Goal: Information Seeking & Learning: Find specific fact

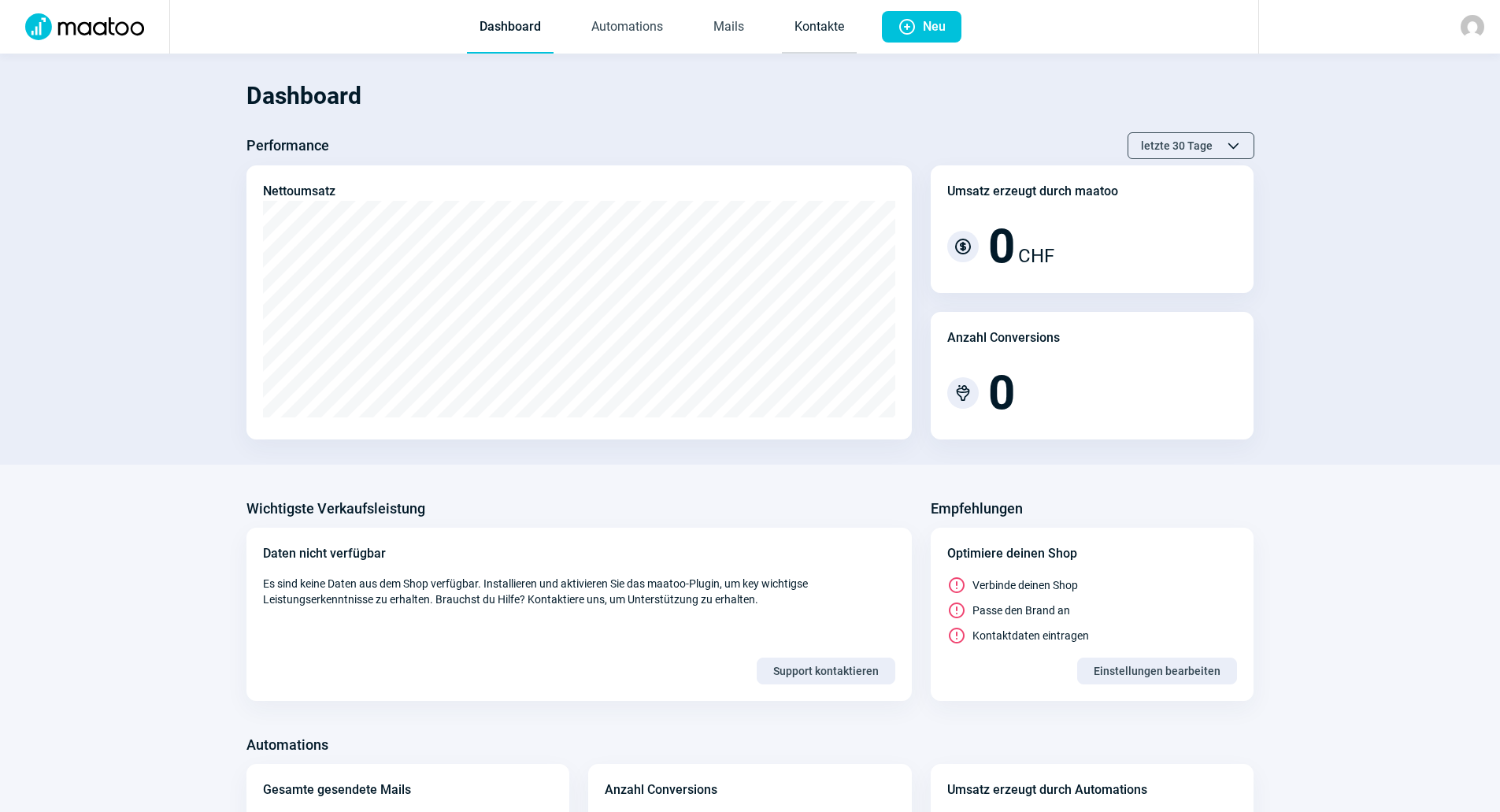
click at [814, 30] on link "Kontakte" at bounding box center [819, 28] width 74 height 52
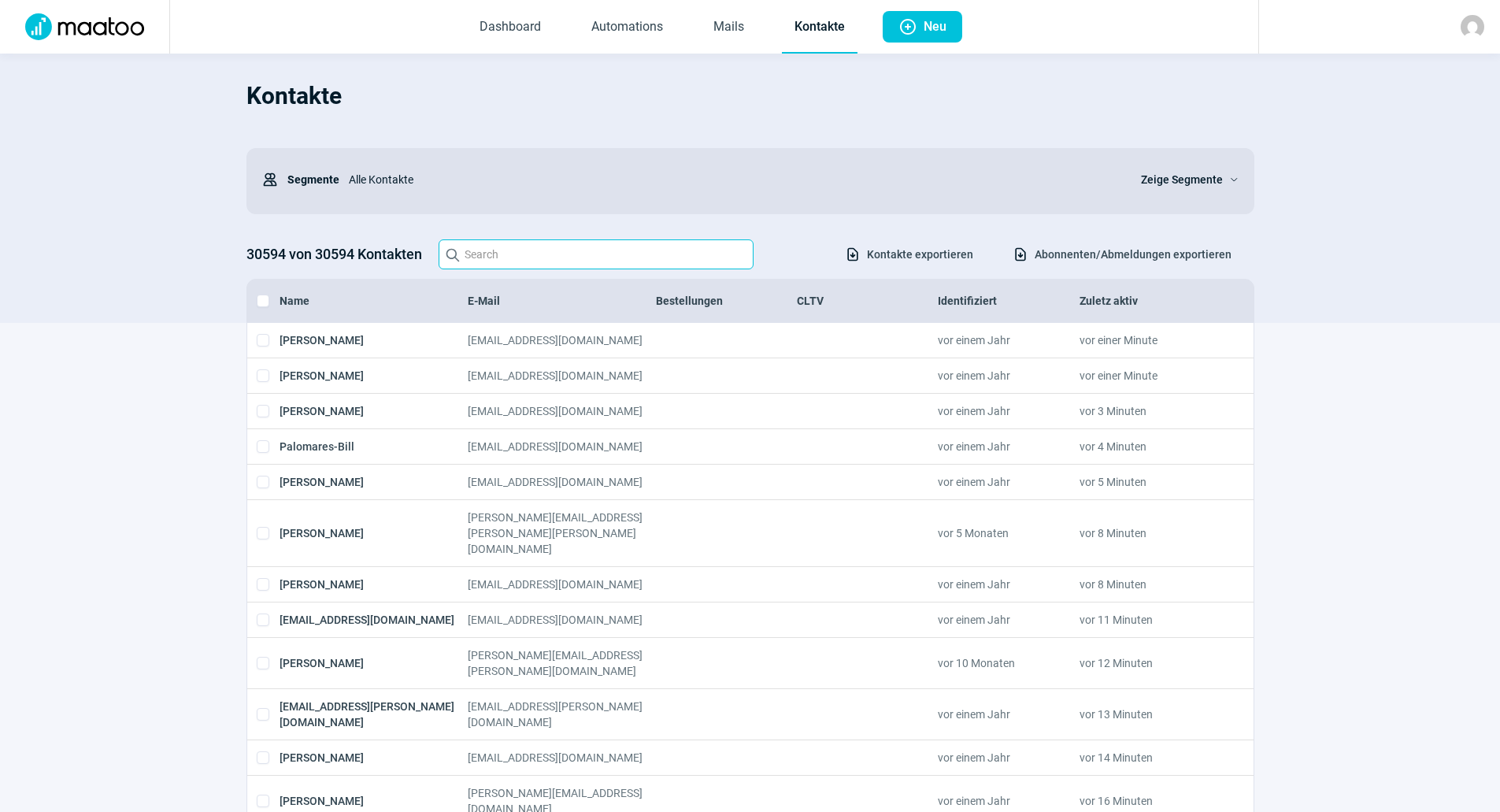
click at [567, 249] on input "Search icon" at bounding box center [597, 254] width 315 height 30
paste input "[PERSON_NAME][EMAIL_ADDRESS][PERSON_NAME][DOMAIN_NAME]"
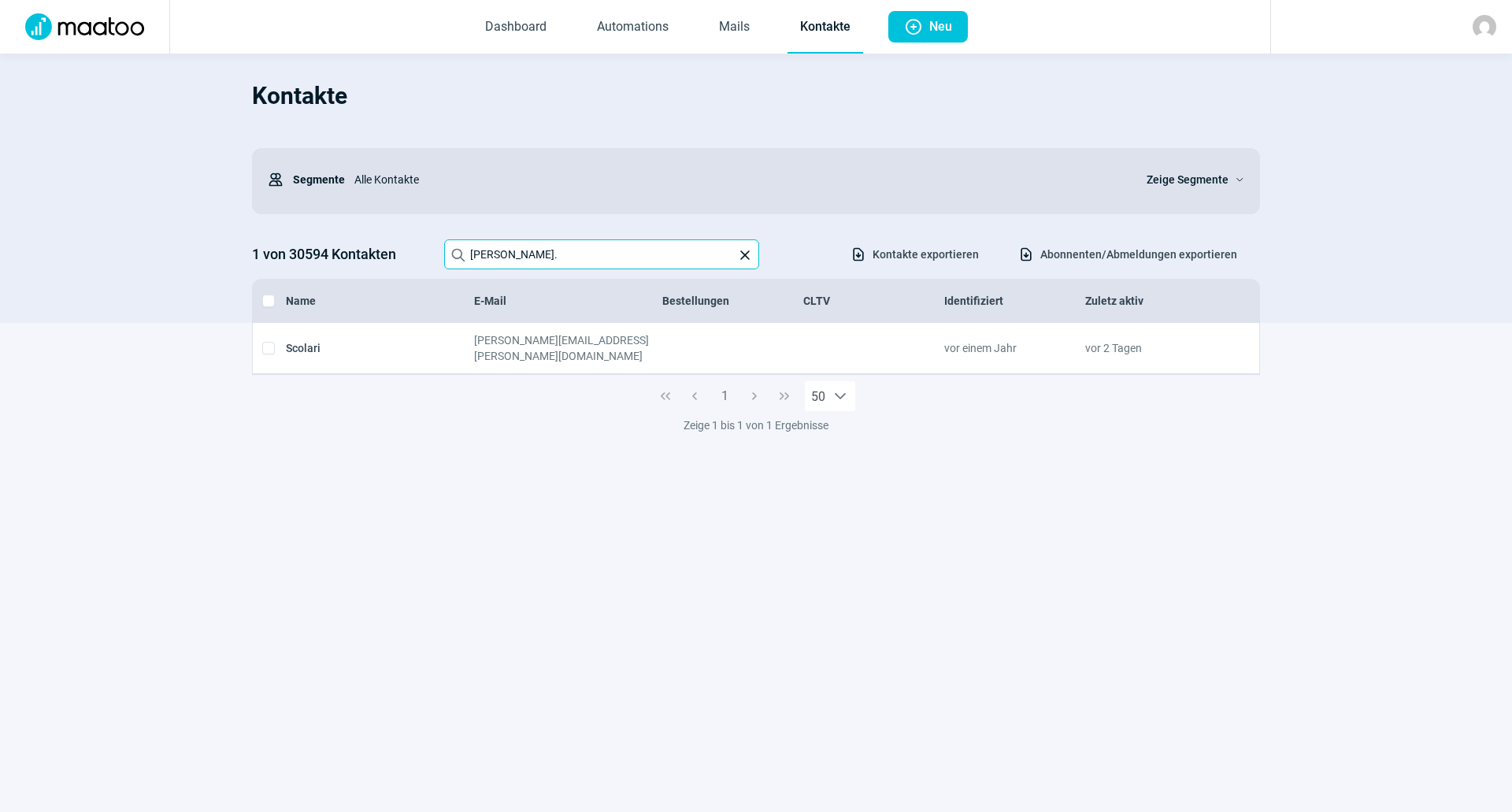
type input "[PERSON_NAME]."
click at [742, 254] on span "X icon" at bounding box center [744, 255] width 15 height 15
click at [742, 254] on input "[PERSON_NAME]." at bounding box center [601, 254] width 315 height 30
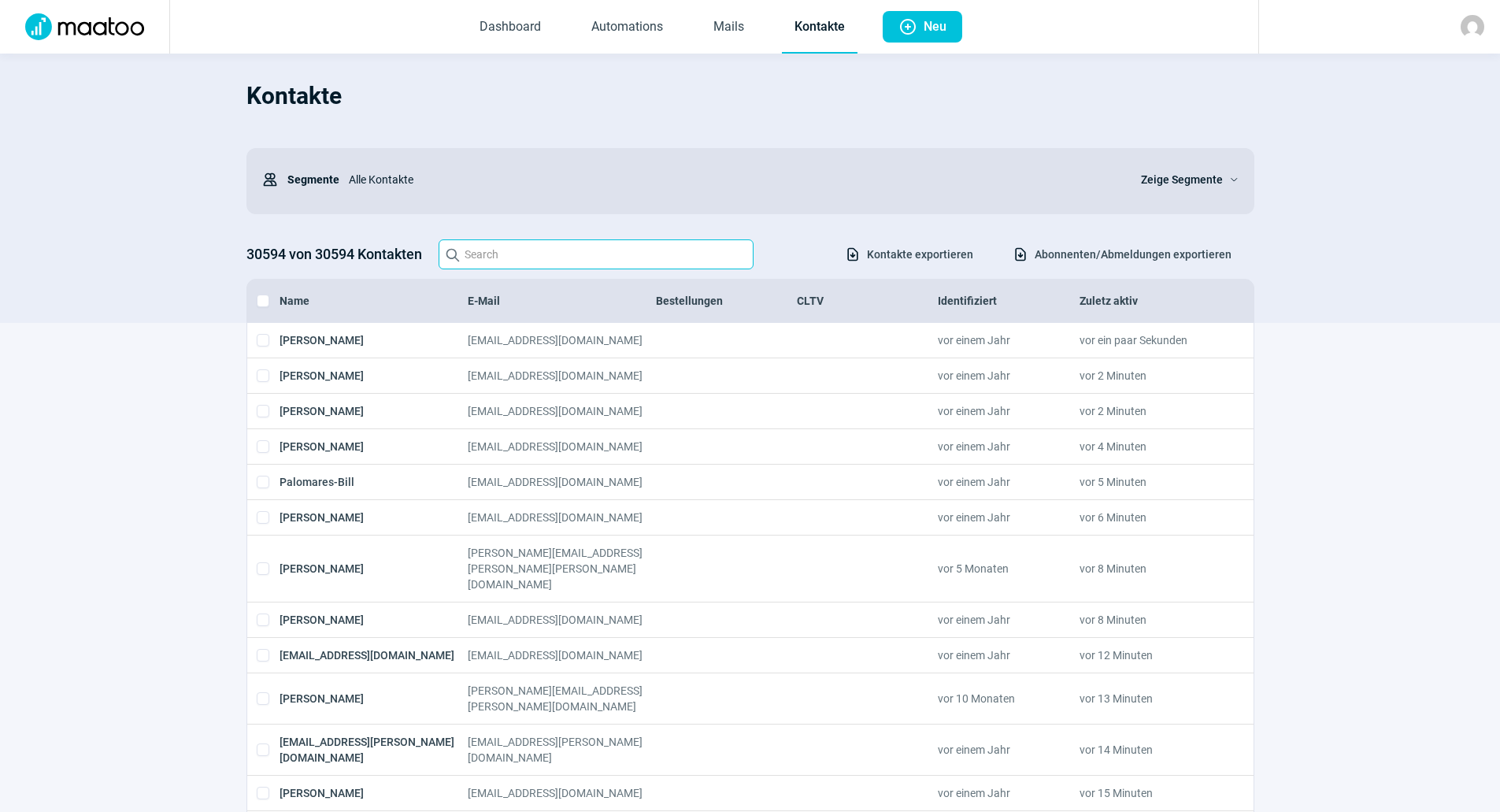
paste input "Projectsupport CH <[DOMAIN_NAME][EMAIL_ADDRESS][DOMAIN_NAME]>"
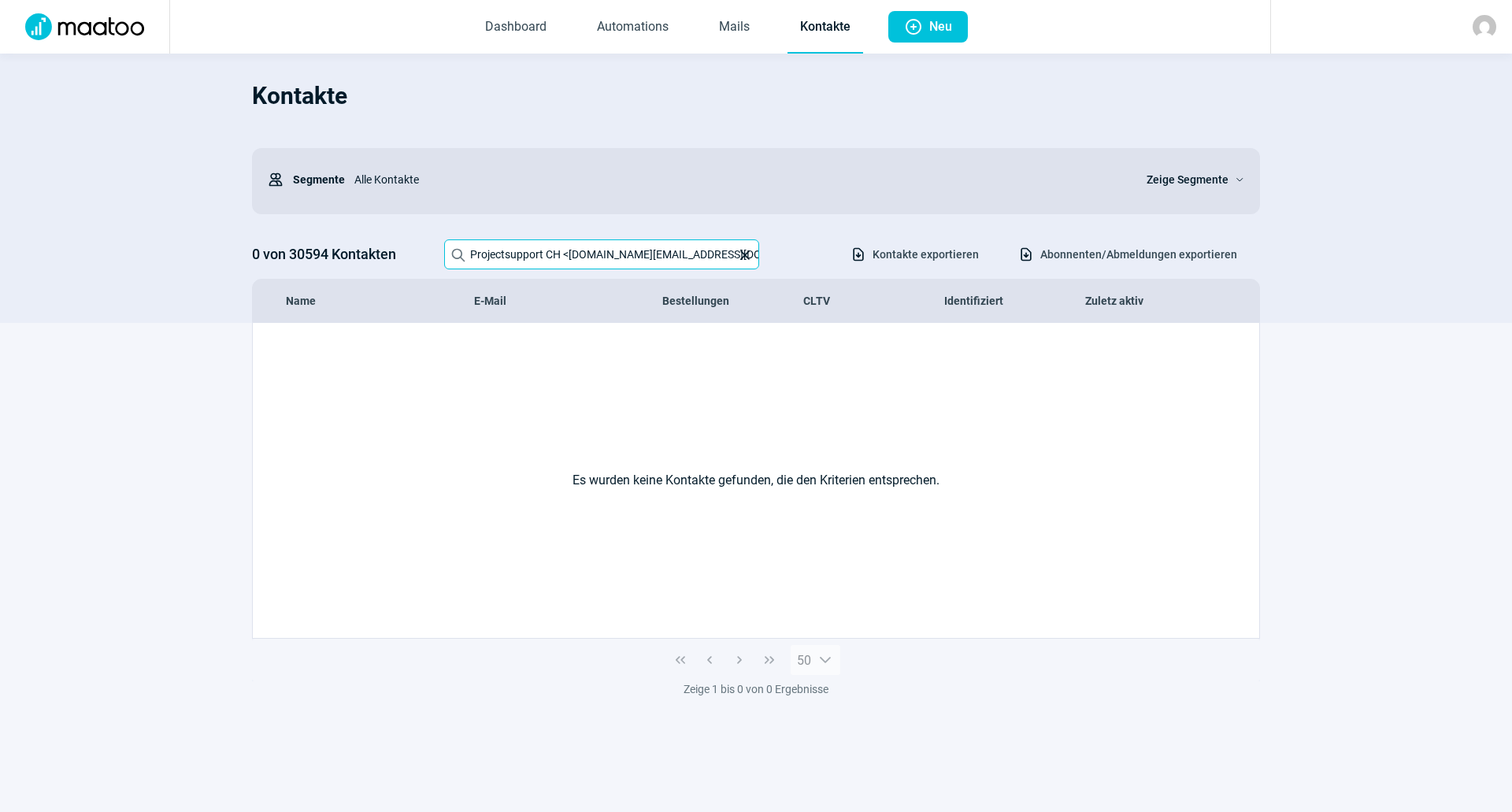
drag, startPoint x: 568, startPoint y: 261, endPoint x: 427, endPoint y: 266, distance: 141.1
click at [427, 266] on div "0 von 30594 Kontakten Search icon Projectsupport CH <[DOMAIN_NAME][EMAIL_ADDRES…" at bounding box center [756, 254] width 1007 height 30
click at [666, 259] on input "[DOMAIN_NAME][EMAIL_ADDRESS][DOMAIN_NAME]>" at bounding box center [601, 254] width 315 height 30
type input "p"
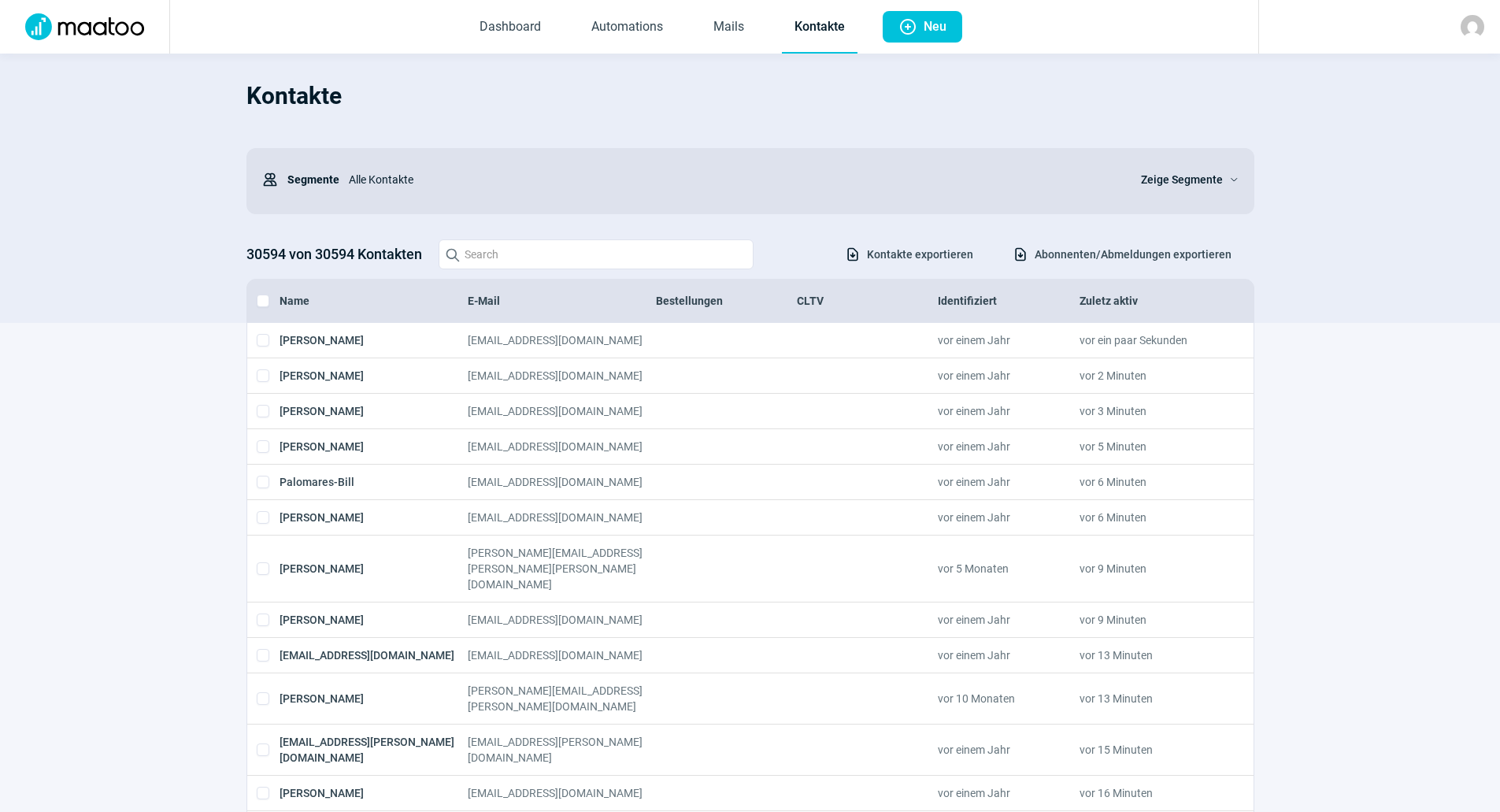
drag, startPoint x: 127, startPoint y: 357, endPoint x: 292, endPoint y: 311, distance: 171.3
click at [528, 264] on input "Search icon" at bounding box center [597, 254] width 315 height 30
paste input "[PERSON_NAME] for [DOMAIN_NAME]"
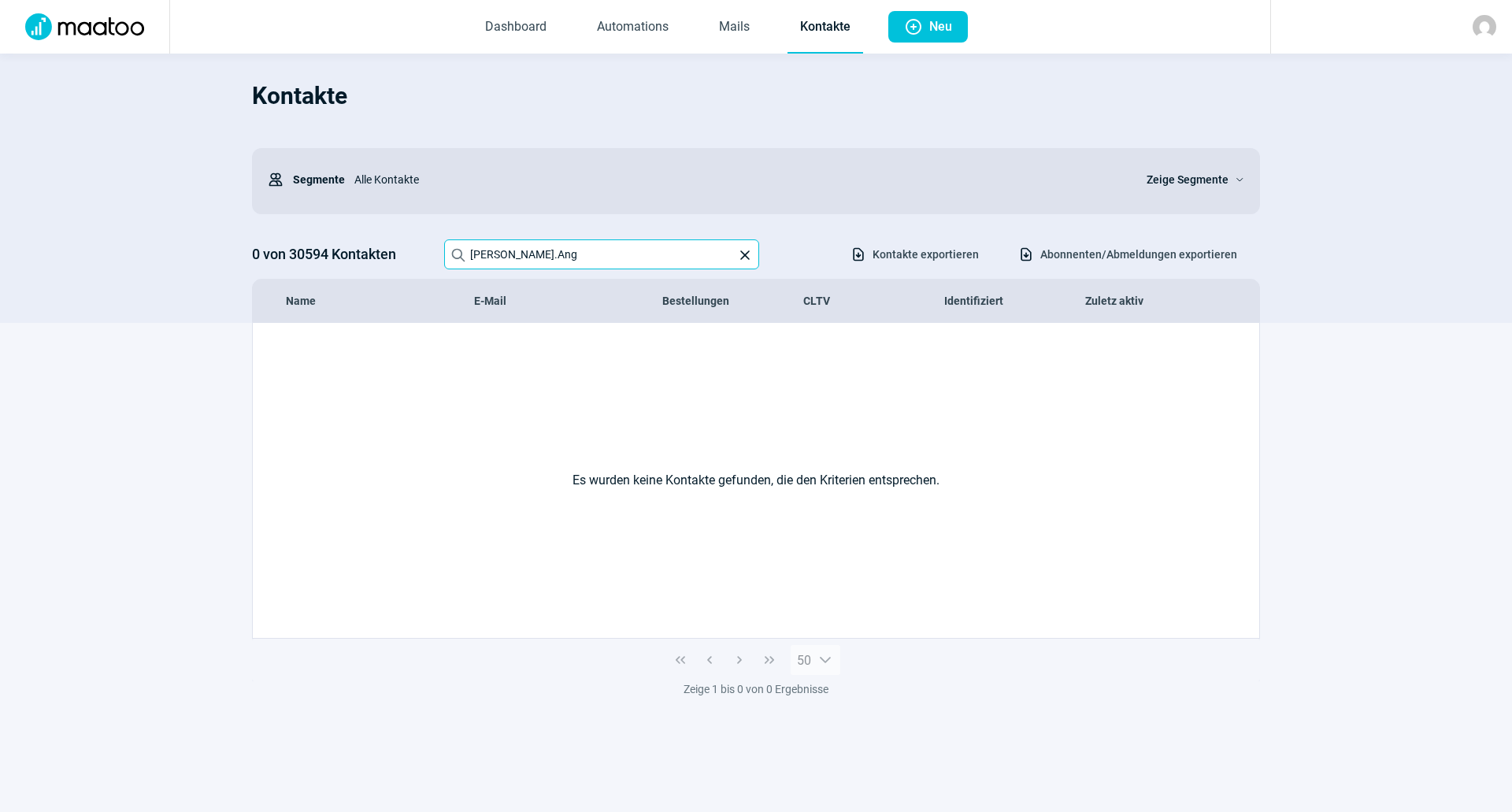
drag, startPoint x: 634, startPoint y: 248, endPoint x: 451, endPoint y: 247, distance: 183.0
click at [451, 247] on label "Search icon [PERSON_NAME].Ang X icon" at bounding box center [601, 254] width 315 height 30
paste input "Projectsupport CH <[DOMAIN_NAME][EMAIL_ADDRESS][DOMAIN_NAME]>"
drag, startPoint x: 568, startPoint y: 251, endPoint x: 463, endPoint y: 258, distance: 105.2
click at [463, 258] on label "Search icon Projectsupport CH <[DOMAIN_NAME][EMAIL_ADDRESS][DOMAIN_NAME]> X icon" at bounding box center [601, 254] width 315 height 30
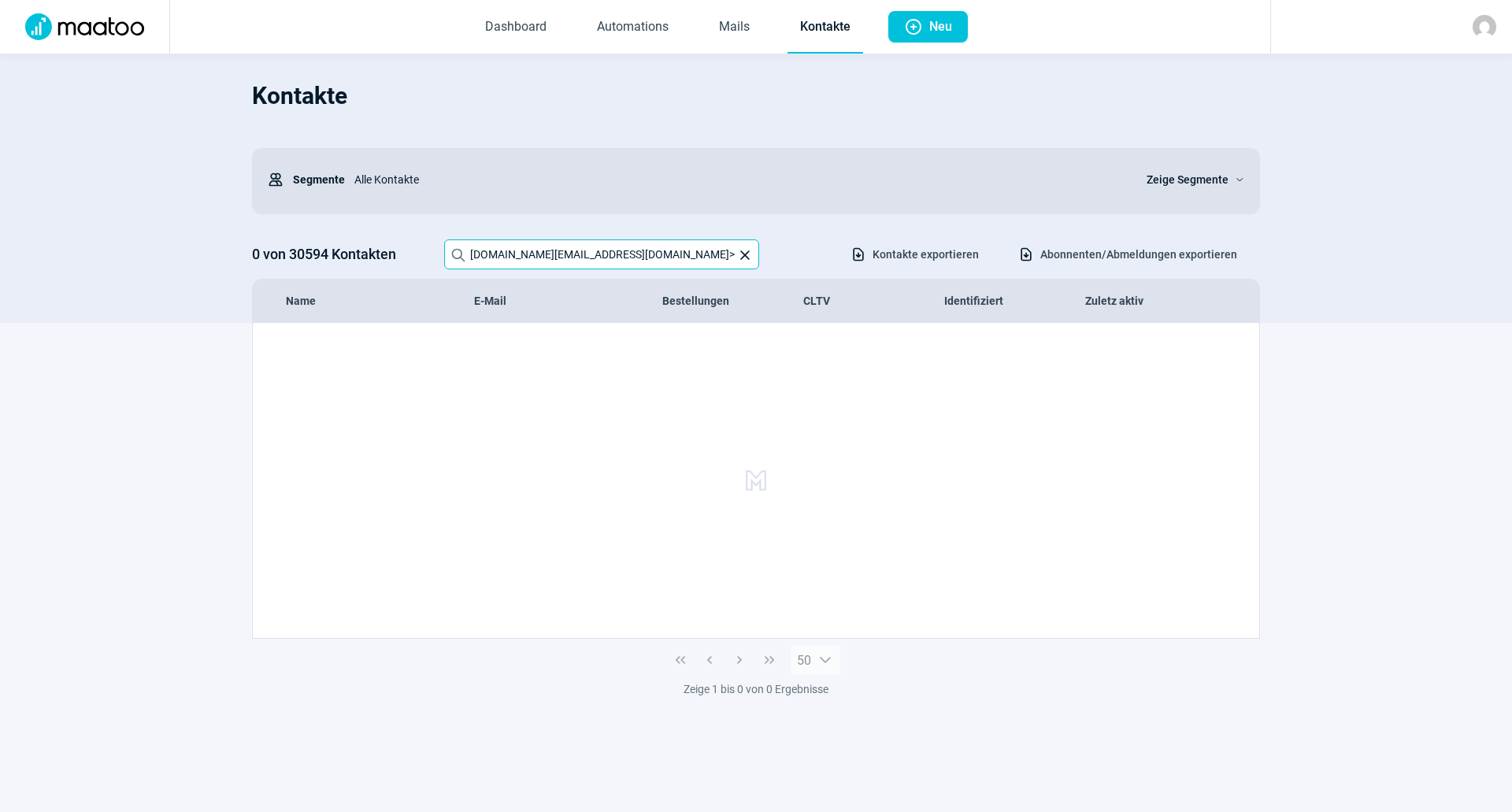
click at [688, 245] on input "[DOMAIN_NAME][EMAIL_ADDRESS][DOMAIN_NAME]>" at bounding box center [601, 254] width 315 height 30
click at [600, 251] on input "[DOMAIN_NAME][EMAIL_ADDRESS][DOMAIN_NAME]" at bounding box center [601, 254] width 315 height 30
click at [580, 252] on input "[DOMAIN_NAME]@all-for [DOMAIN_NAME]" at bounding box center [601, 254] width 315 height 30
click at [651, 252] on input "[DOMAIN_NAME]@all for [DOMAIN_NAME]" at bounding box center [601, 254] width 315 height 30
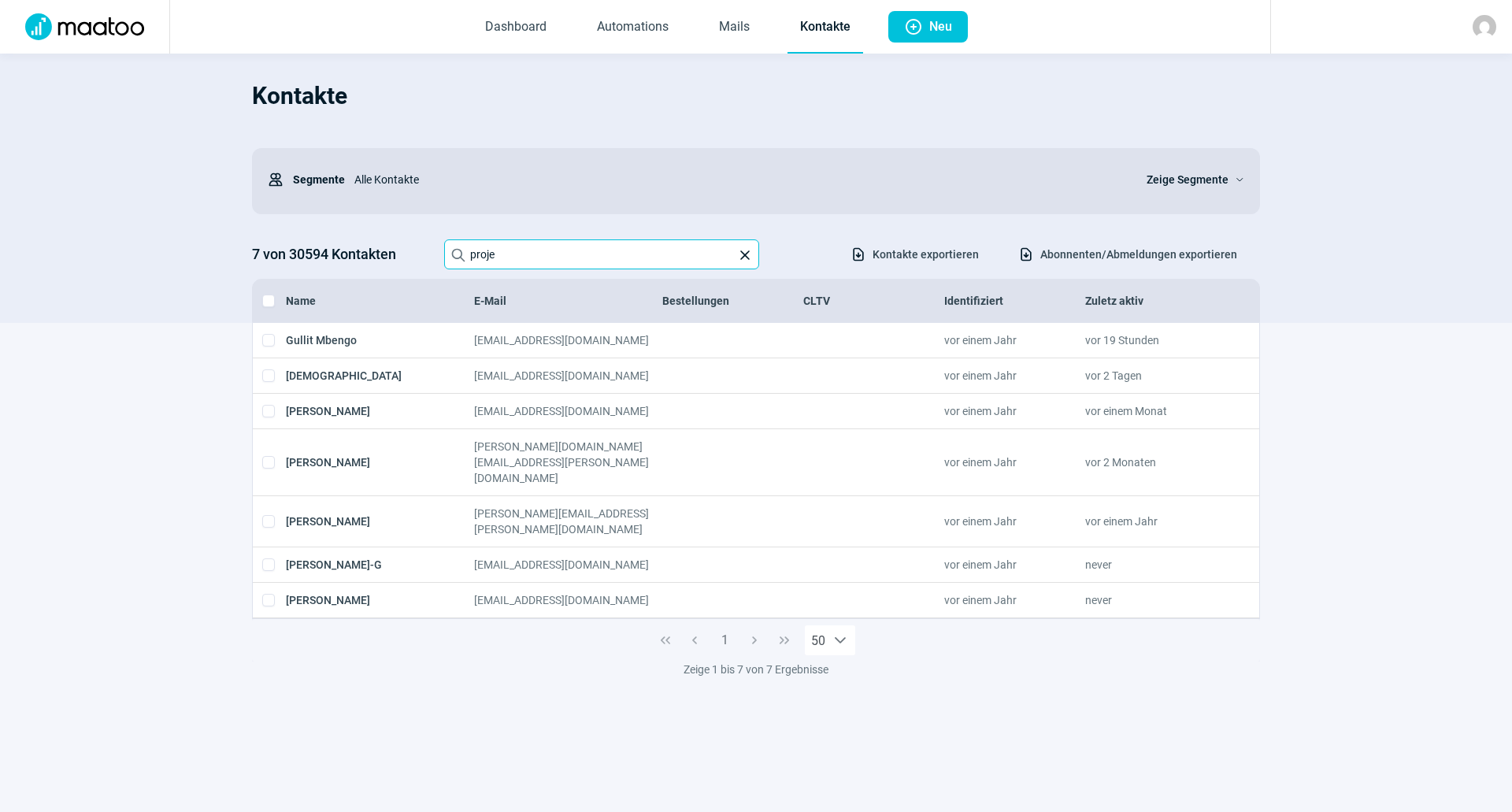
type input "proje"
click at [744, 258] on span "X icon" at bounding box center [744, 255] width 15 height 15
click at [744, 258] on input "proje" at bounding box center [601, 254] width 315 height 30
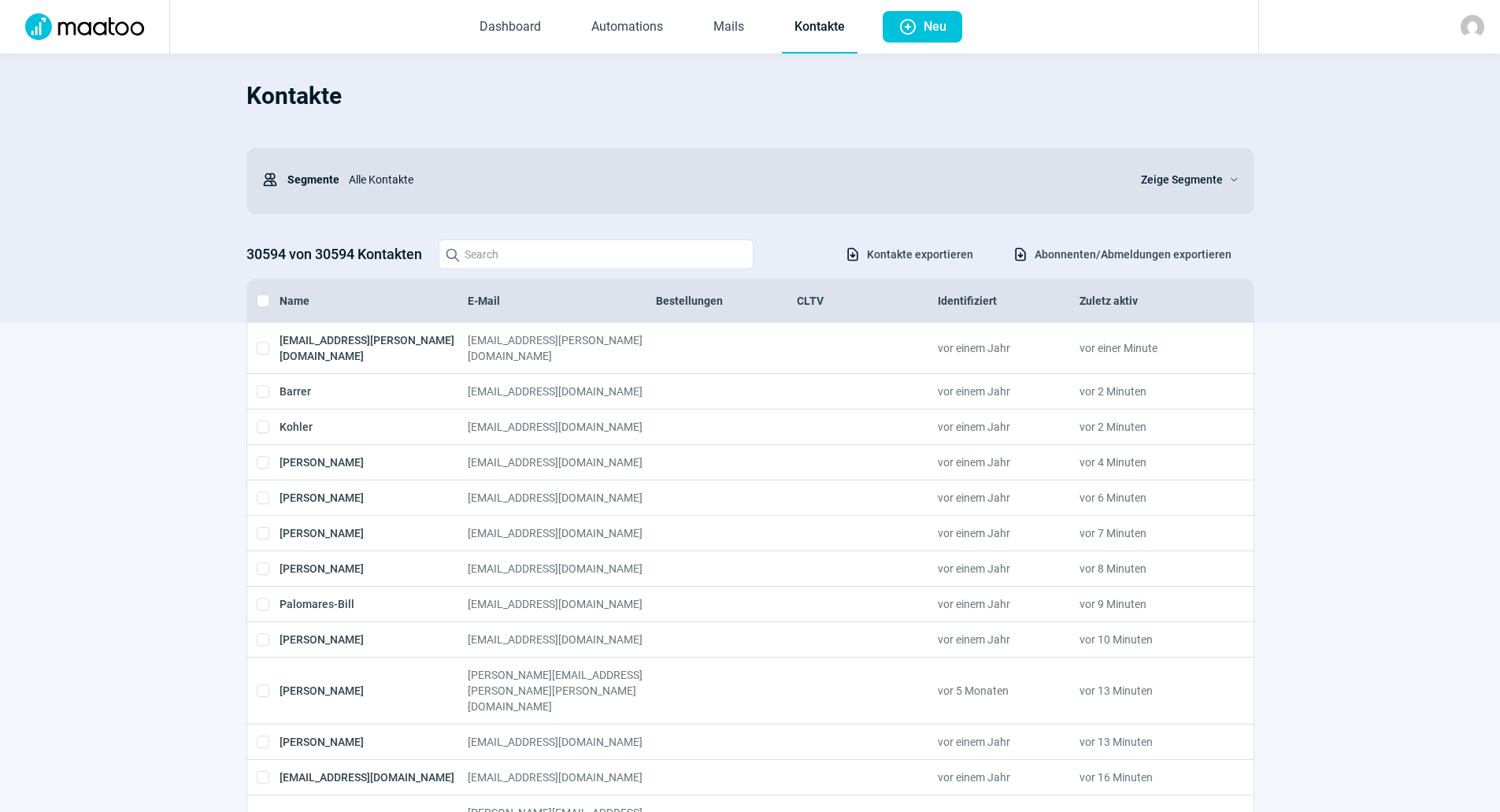
click at [117, 25] on img at bounding box center [84, 27] width 138 height 27
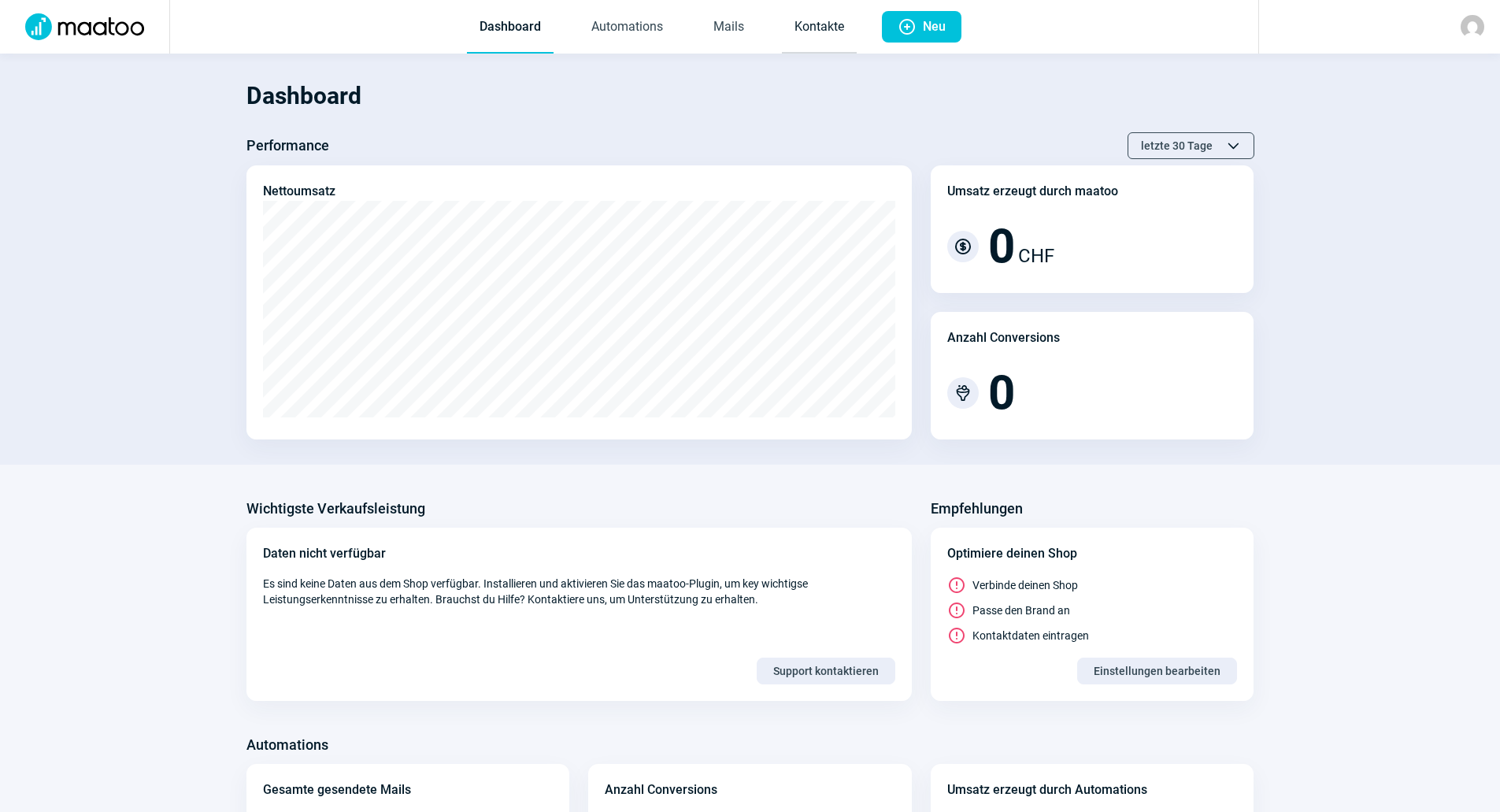
click at [812, 23] on link "Kontakte" at bounding box center [819, 28] width 74 height 52
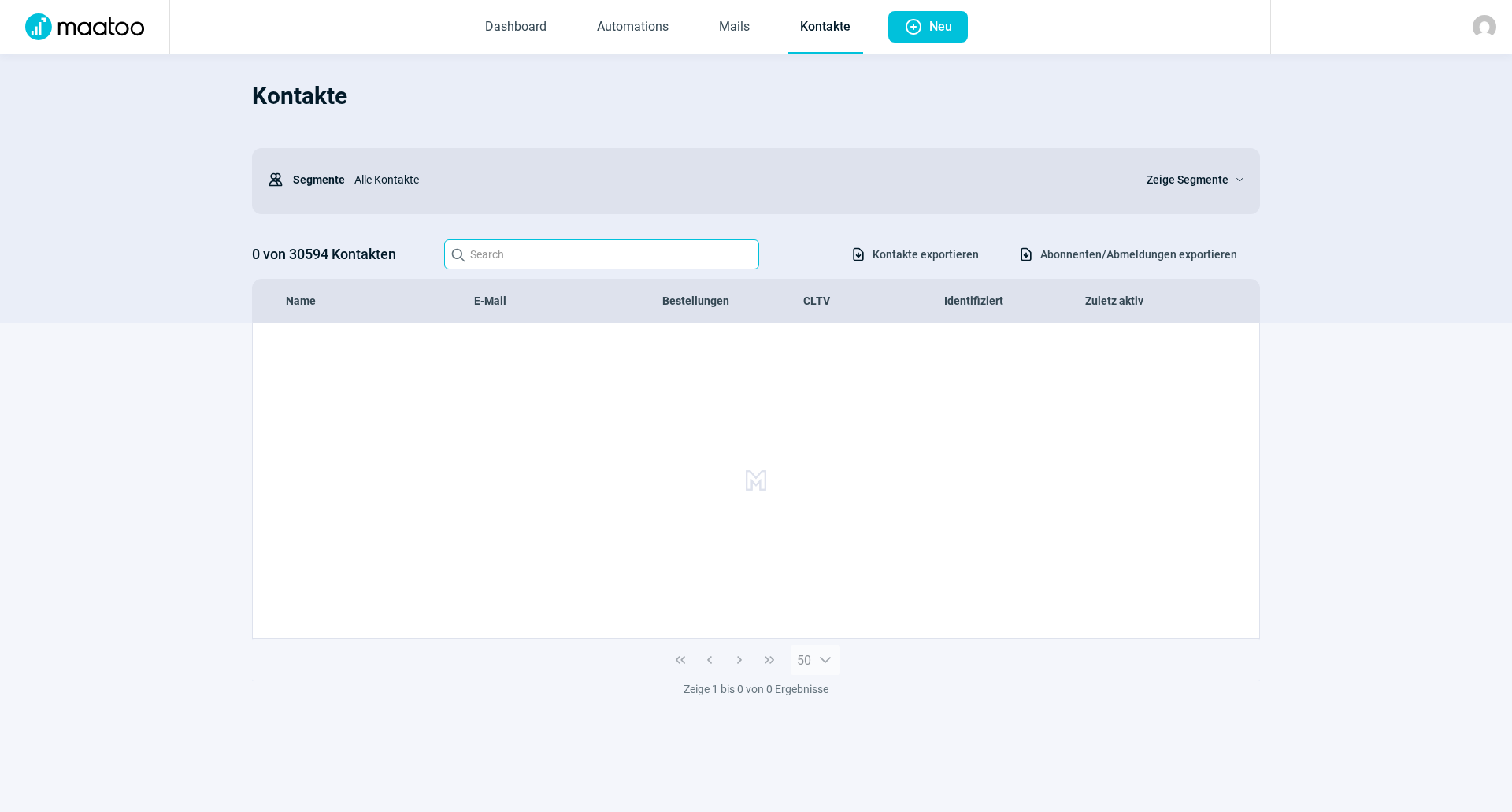
click at [494, 249] on input "Search icon" at bounding box center [601, 254] width 315 height 30
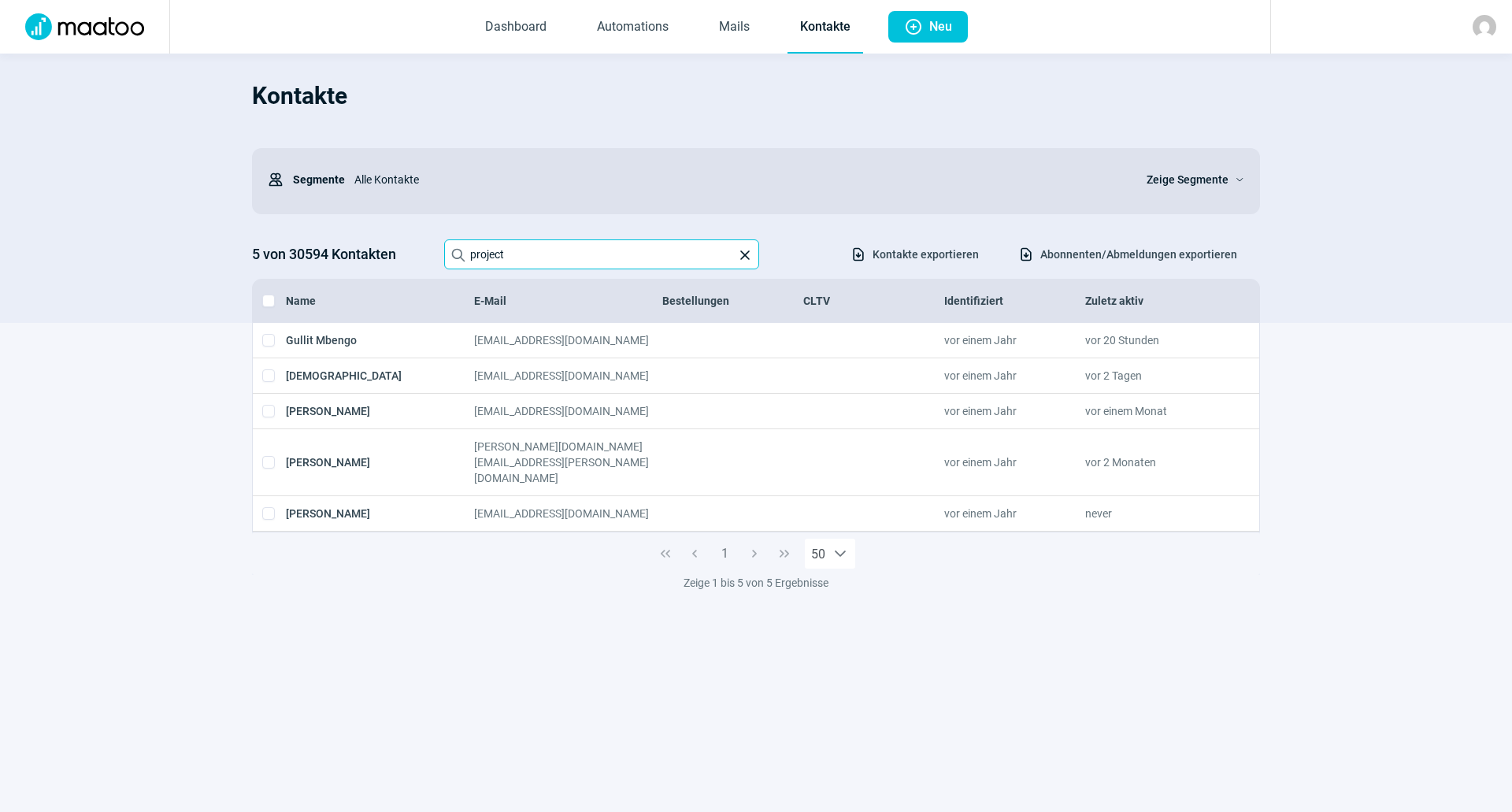
drag, startPoint x: 464, startPoint y: 265, endPoint x: 419, endPoint y: 265, distance: 45.0
click at [419, 265] on div "5 von 30594 Kontakten Search icon project X icon Download icon Kontakte exporti…" at bounding box center [756, 254] width 1007 height 30
paste input "ep.hautvalterbi <[EMAIL_ADDRESS][DOMAIN_NAME]>"
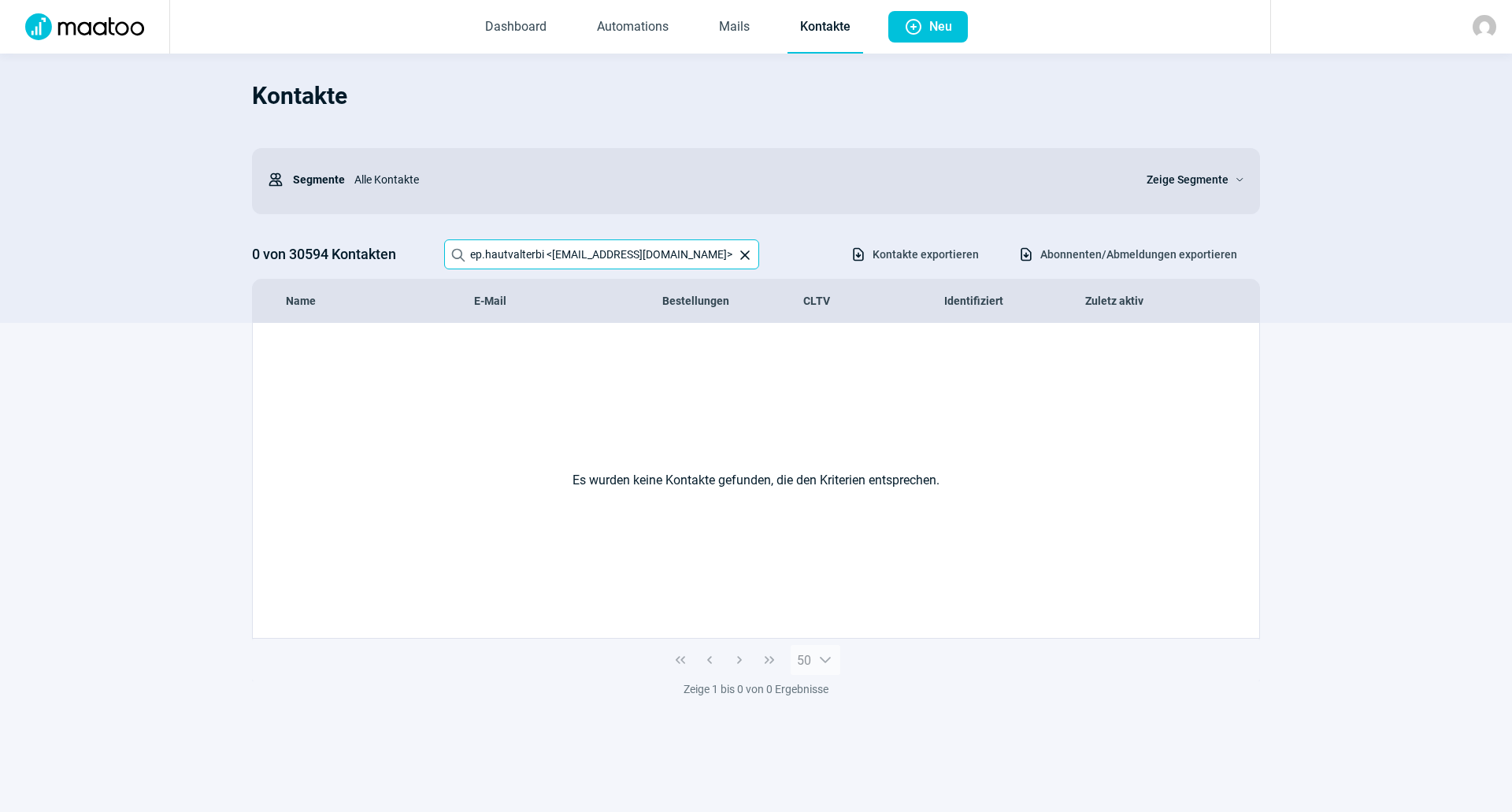
drag, startPoint x: 495, startPoint y: 252, endPoint x: 400, endPoint y: 256, distance: 95.1
click at [400, 256] on div "0 von 30594 Kontakten Search icon ep.hautvalterbi <[EMAIL_ADDRESS][DOMAIN_NAME]…" at bounding box center [756, 254] width 1007 height 30
click at [634, 254] on input "[EMAIL_ADDRESS][DOMAIN_NAME]>" at bounding box center [601, 254] width 315 height 30
type input "ep.hautvalterb"
click at [739, 257] on span "X icon" at bounding box center [744, 255] width 15 height 15
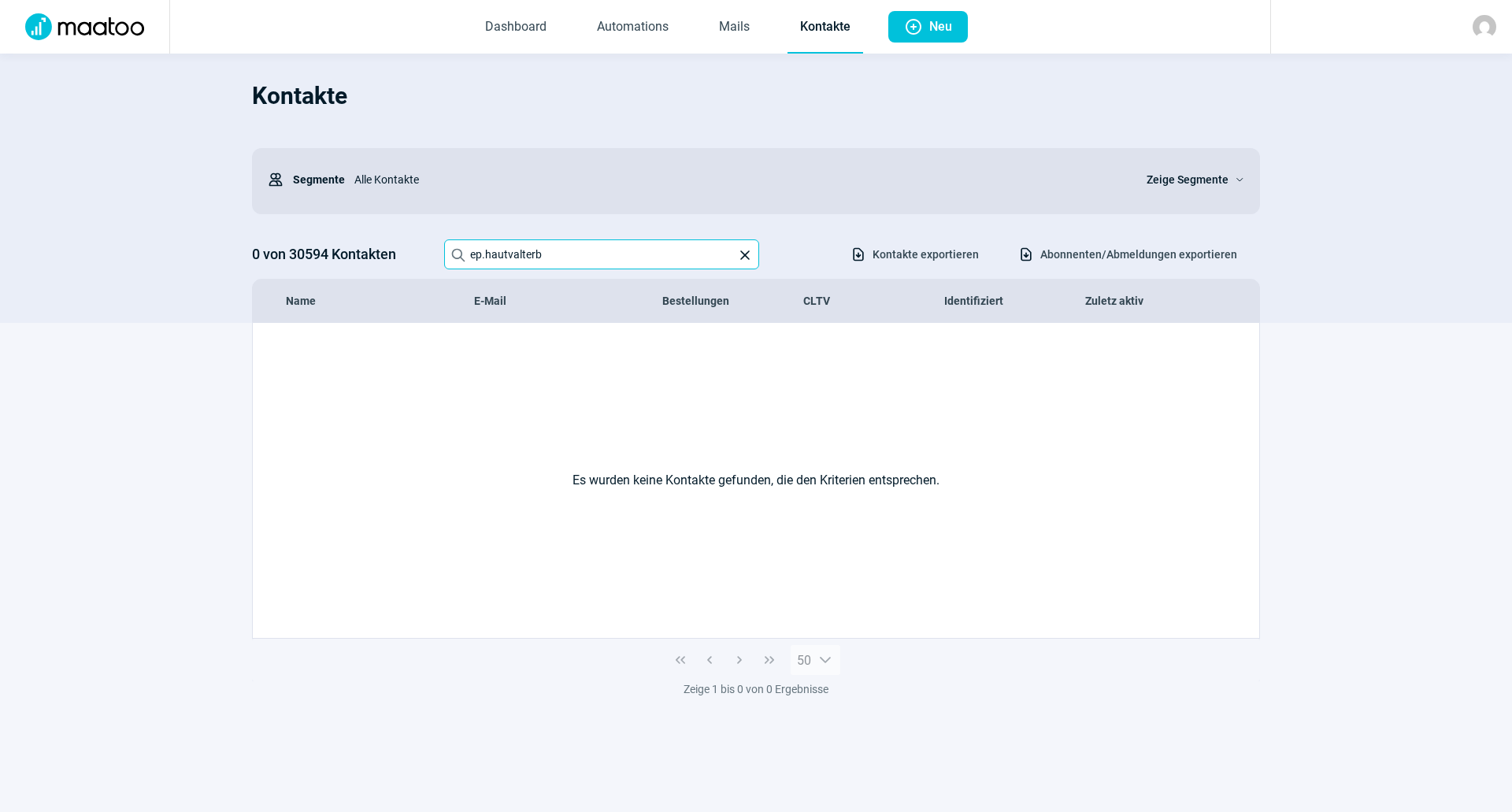
click at [739, 257] on input "ep.hautvalterb" at bounding box center [601, 254] width 315 height 30
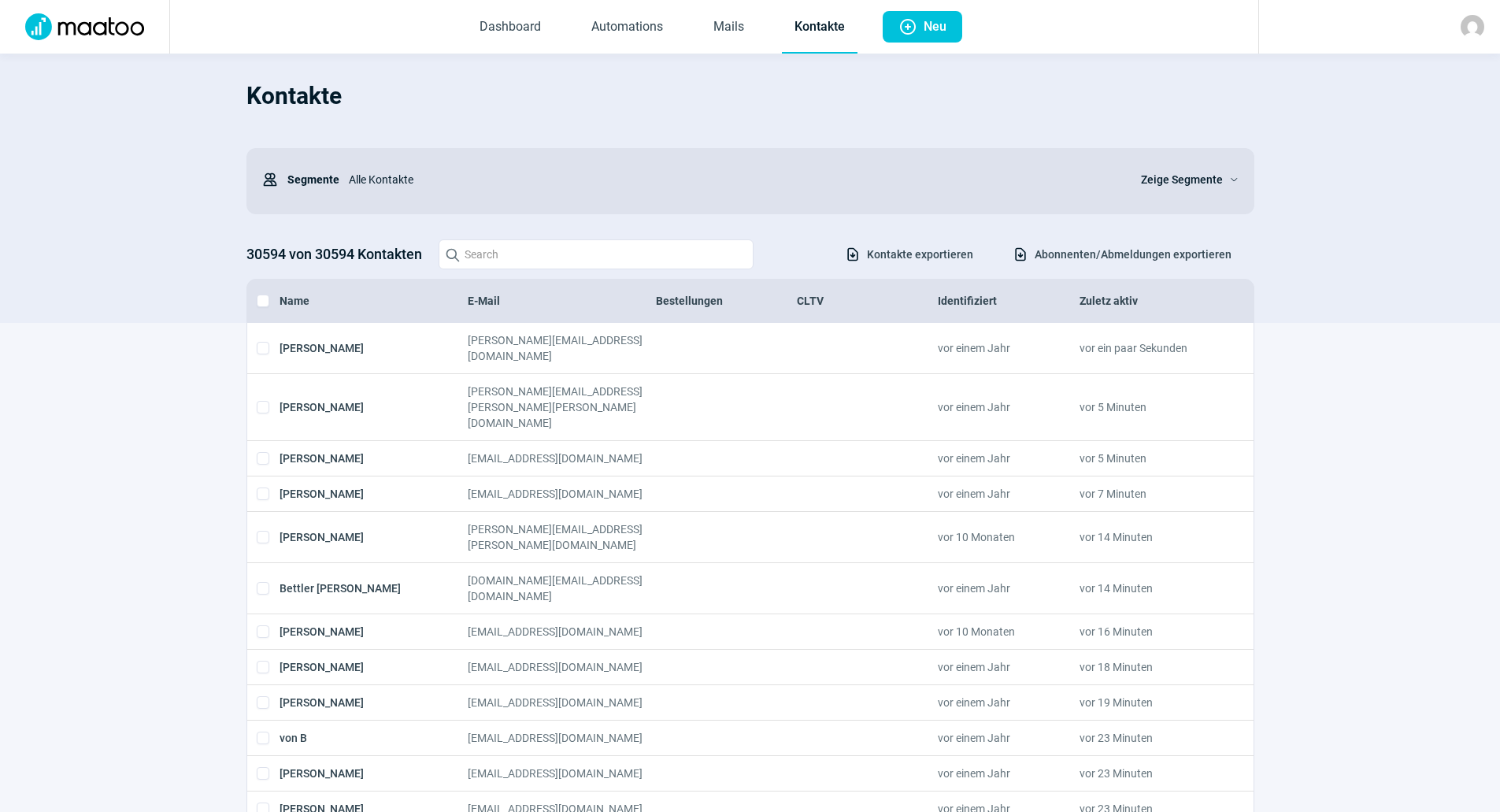
click at [1355, 291] on section "Kontakte Users icon Segmente Alle Kontakte Zeige Segmente ChevronDown icon 3059…" at bounding box center [750, 188] width 1500 height 269
